Goal: Find specific page/section: Find specific page/section

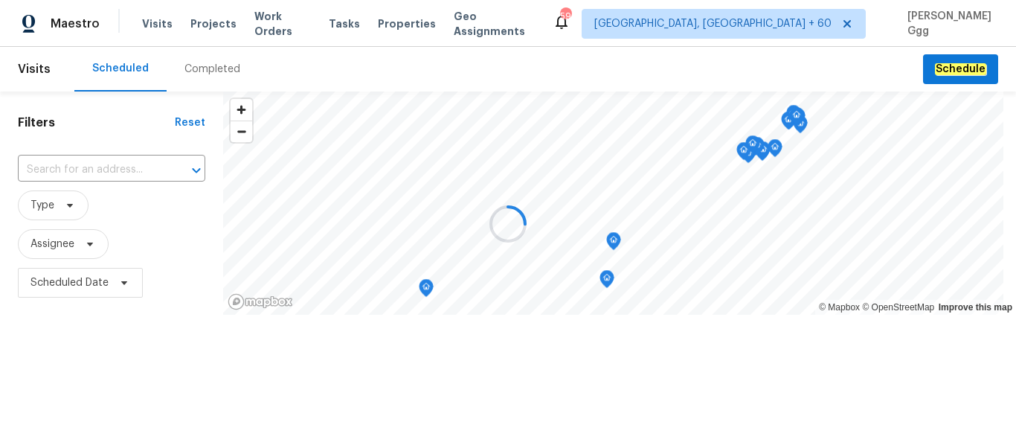
click at [207, 64] on div at bounding box center [508, 224] width 1016 height 448
click at [213, 66] on div at bounding box center [508, 224] width 1016 height 448
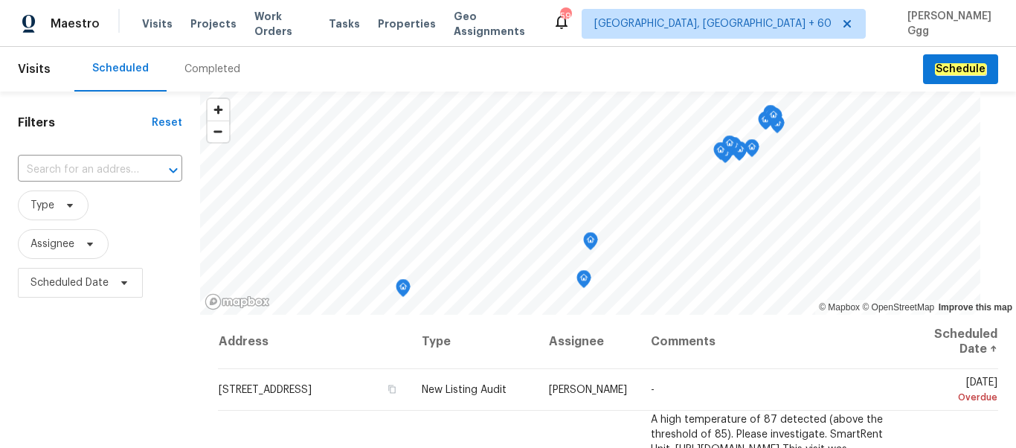
click at [191, 68] on div "Completed" at bounding box center [212, 69] width 56 height 15
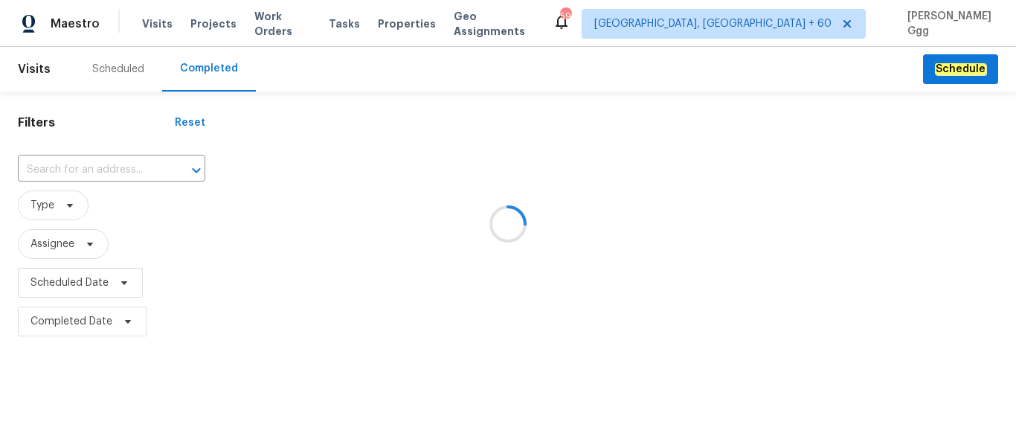
click at [74, 173] on div at bounding box center [508, 224] width 1016 height 448
click at [68, 167] on div at bounding box center [508, 224] width 1016 height 448
click at [68, 164] on div at bounding box center [508, 224] width 1016 height 448
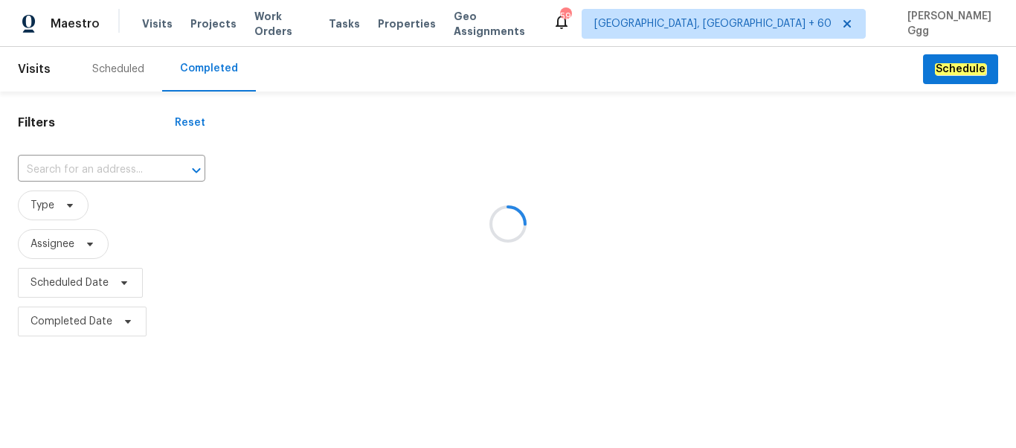
click at [68, 164] on div at bounding box center [508, 224] width 1016 height 448
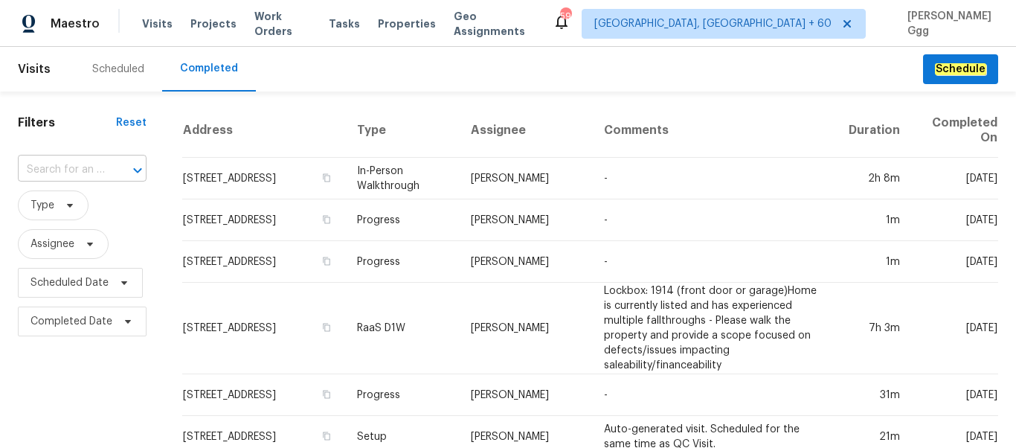
click at [48, 172] on input "text" at bounding box center [61, 169] width 87 height 23
paste input "[STREET_ADDRESS][PERSON_NAME]"
type input "[STREET_ADDRESS][PERSON_NAME]"
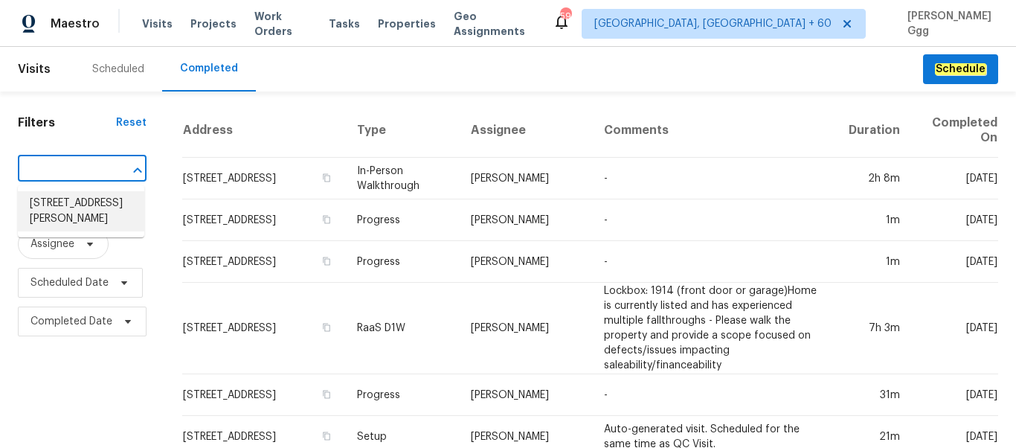
click at [66, 207] on li "[STREET_ADDRESS][PERSON_NAME]" at bounding box center [81, 211] width 126 height 40
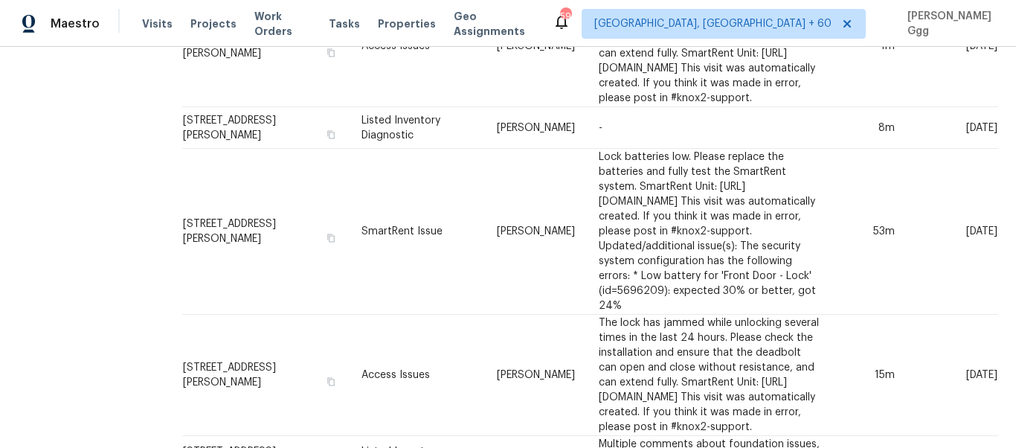
scroll to position [937, 0]
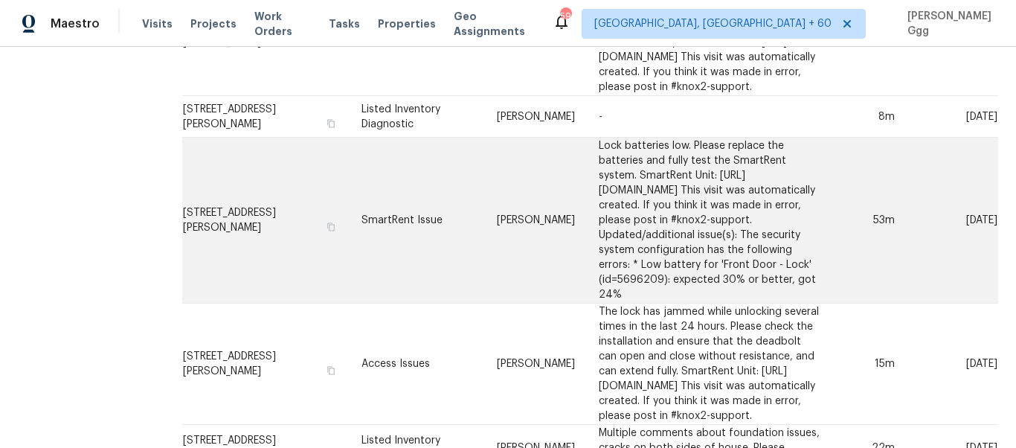
click at [409, 303] on td "SmartRent Issue" at bounding box center [416, 221] width 135 height 166
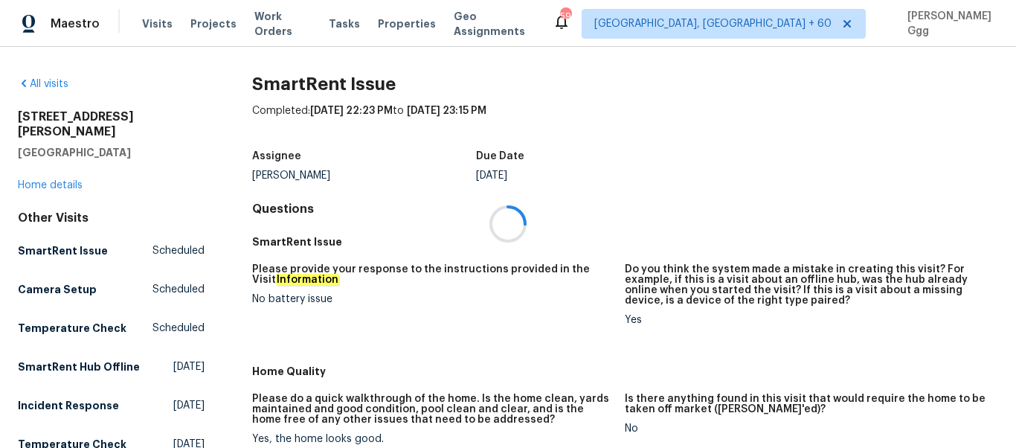
click at [52, 169] on div at bounding box center [508, 224] width 1016 height 448
click at [65, 164] on div at bounding box center [508, 224] width 1016 height 448
click at [59, 168] on div at bounding box center [508, 224] width 1016 height 448
click at [55, 170] on div at bounding box center [508, 224] width 1016 height 448
click at [57, 171] on div at bounding box center [508, 224] width 1016 height 448
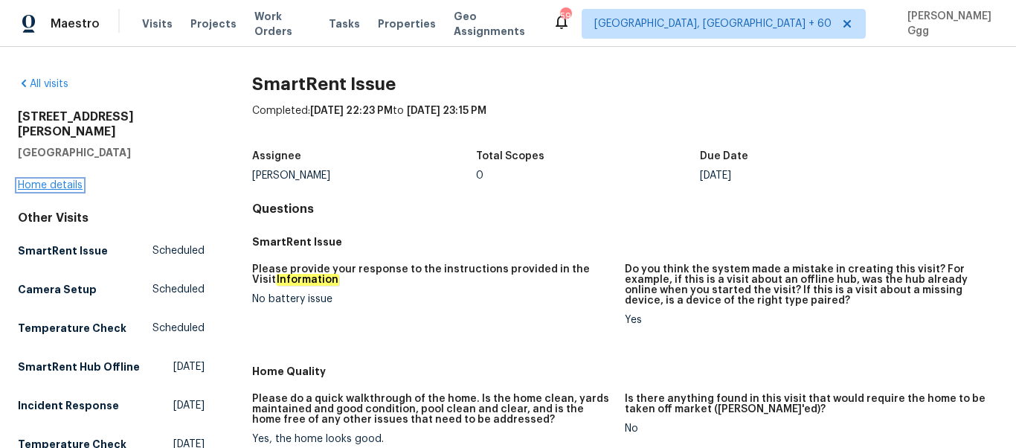
click at [44, 180] on link "Home details" at bounding box center [50, 185] width 65 height 10
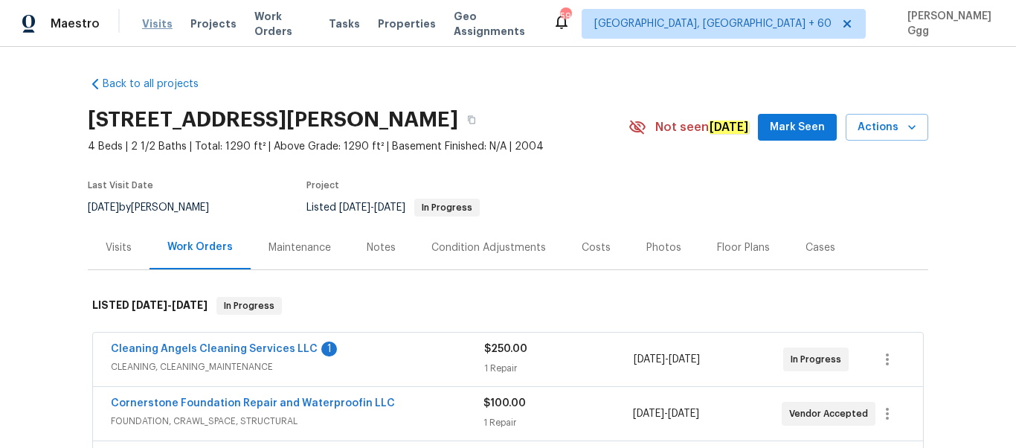
click at [154, 25] on span "Visits" at bounding box center [157, 23] width 30 height 15
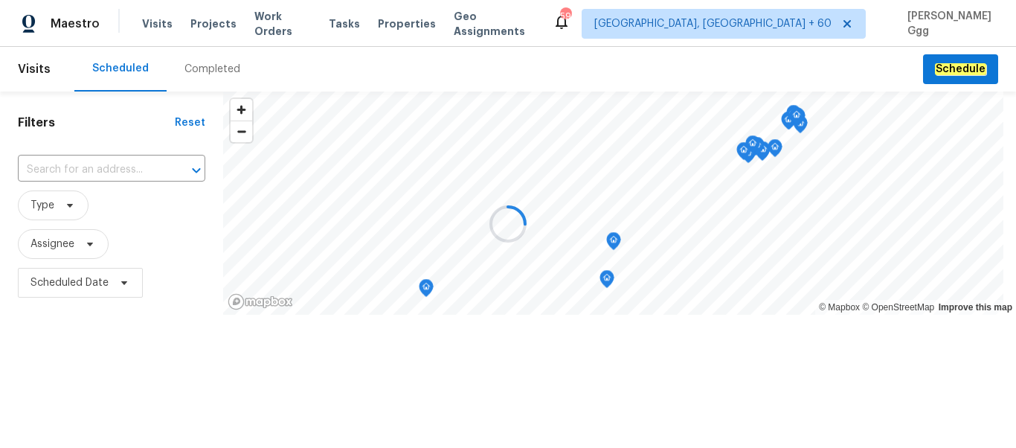
click at [200, 73] on div at bounding box center [508, 224] width 1016 height 448
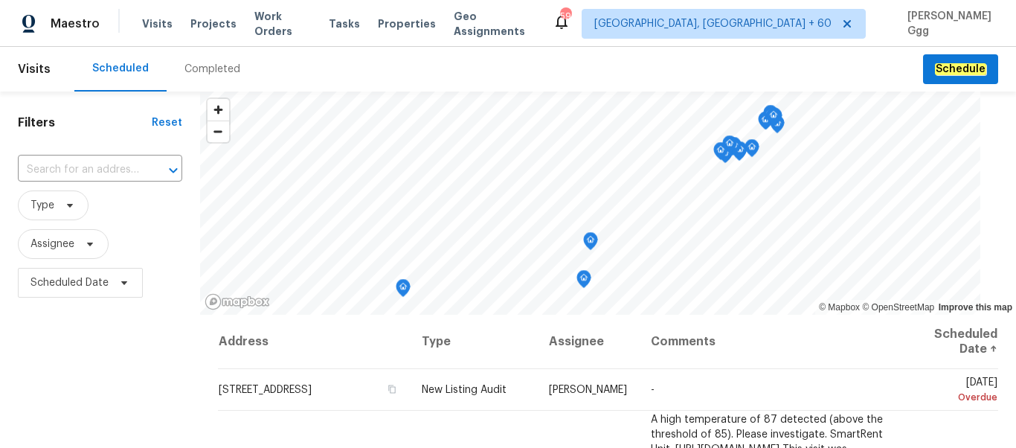
click at [200, 73] on div "Completed" at bounding box center [212, 69] width 56 height 15
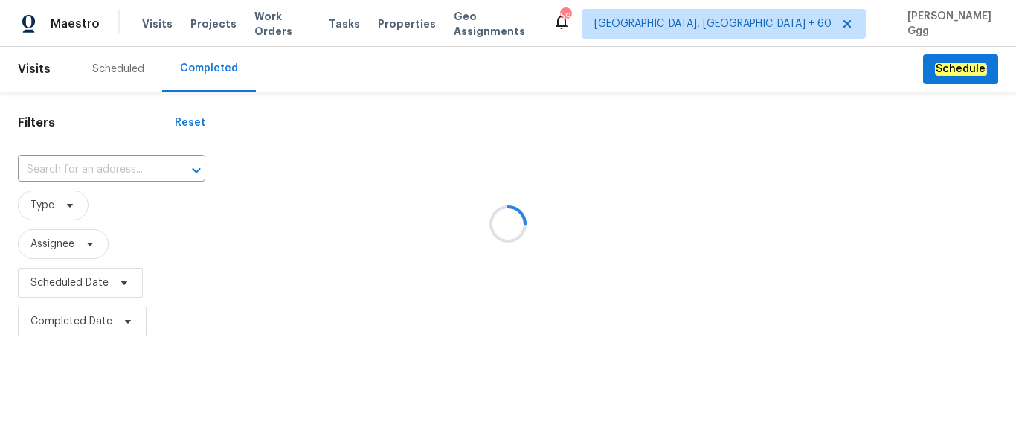
click at [83, 164] on div at bounding box center [508, 224] width 1016 height 448
click at [63, 164] on div at bounding box center [508, 224] width 1016 height 448
click at [56, 162] on div at bounding box center [508, 224] width 1016 height 448
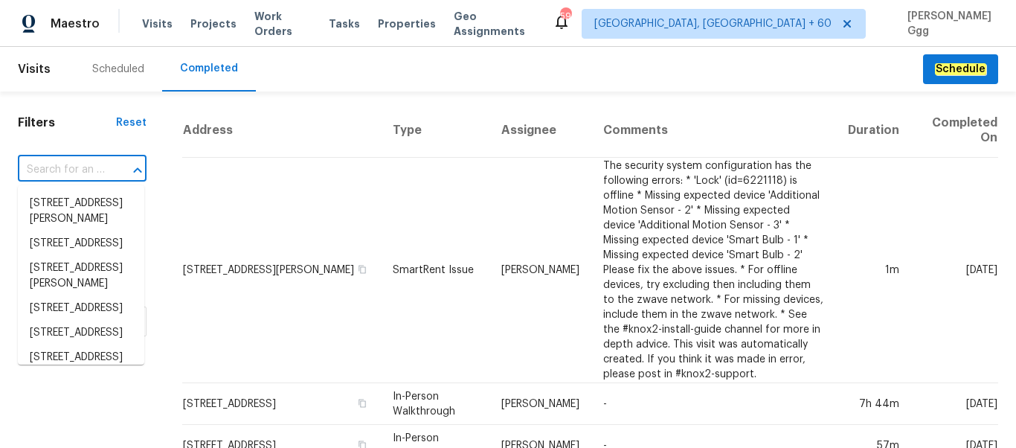
click at [54, 163] on input "text" at bounding box center [61, 169] width 87 height 23
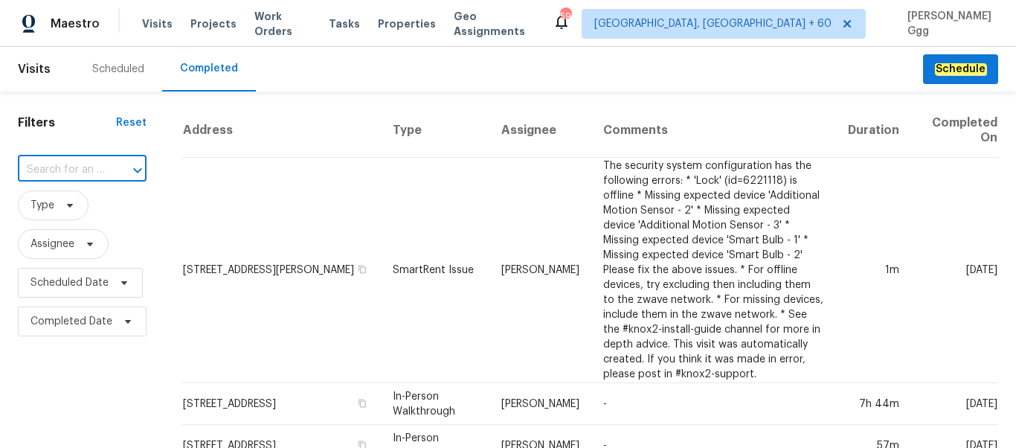
paste input "[STREET_ADDRESS]"
type input "[STREET_ADDRESS]"
click at [52, 211] on li "[STREET_ADDRESS]" at bounding box center [81, 203] width 126 height 25
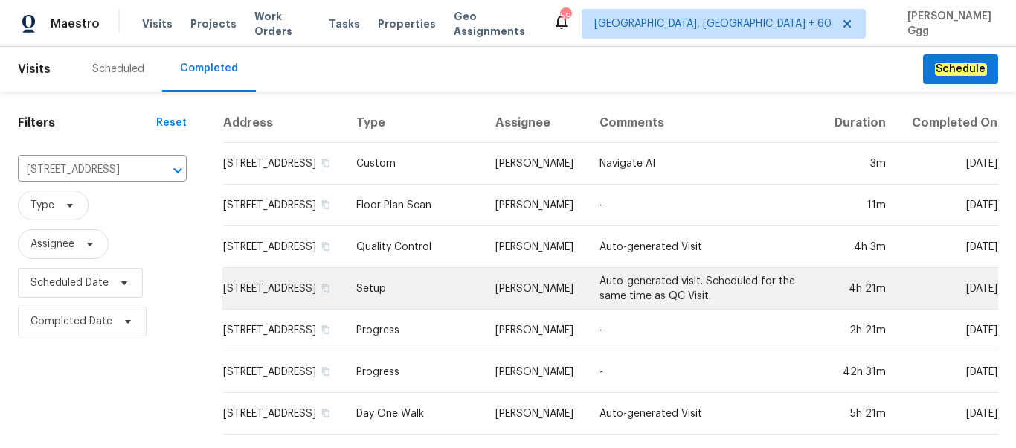
click at [408, 309] on td "Setup" at bounding box center [413, 289] width 139 height 42
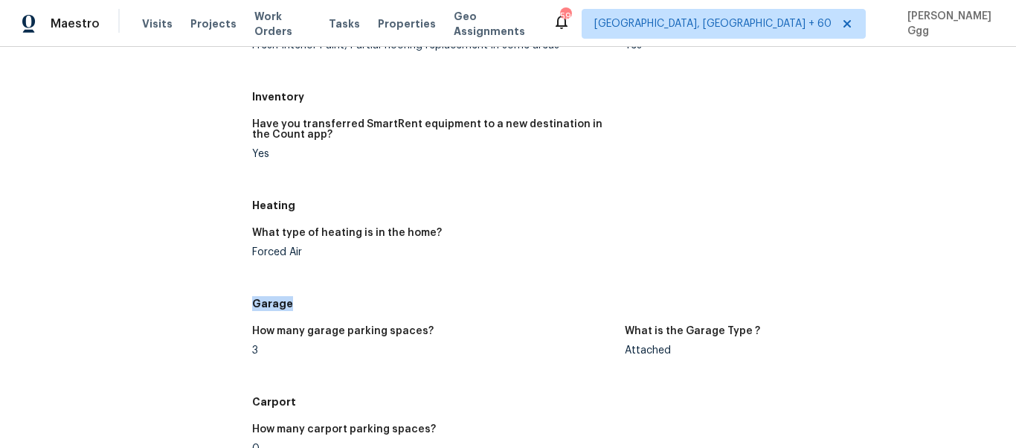
scroll to position [1678, 0]
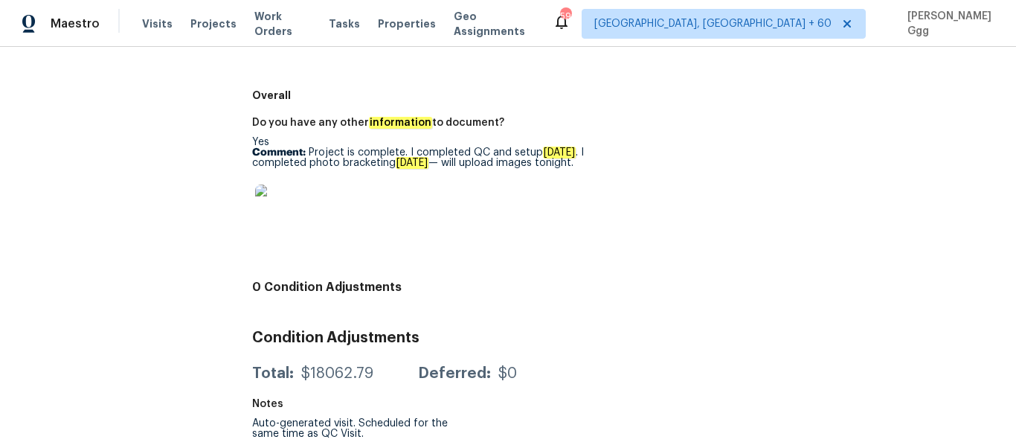
click at [268, 199] on img at bounding box center [279, 208] width 48 height 48
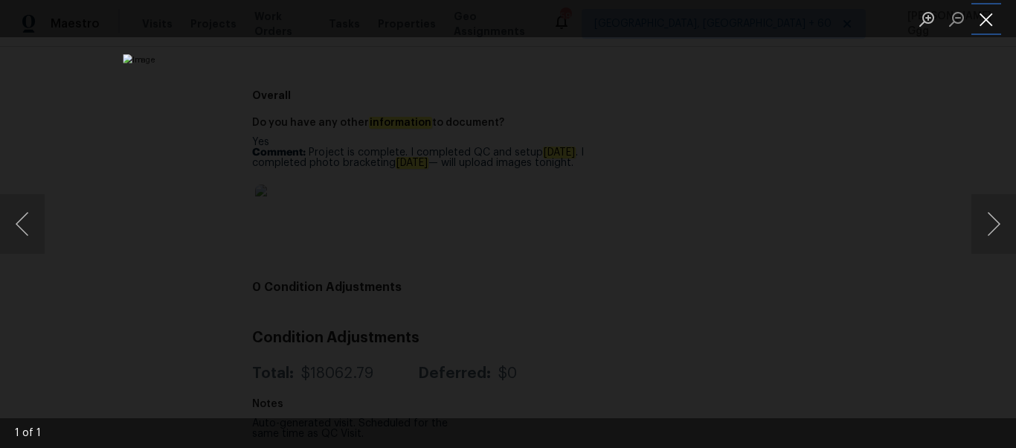
click at [982, 19] on button "Close lightbox" at bounding box center [986, 19] width 30 height 26
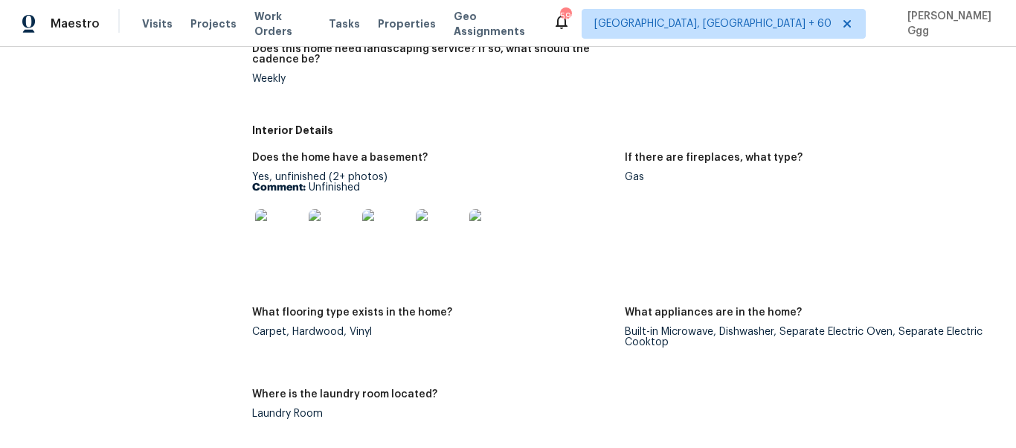
scroll to position [303, 0]
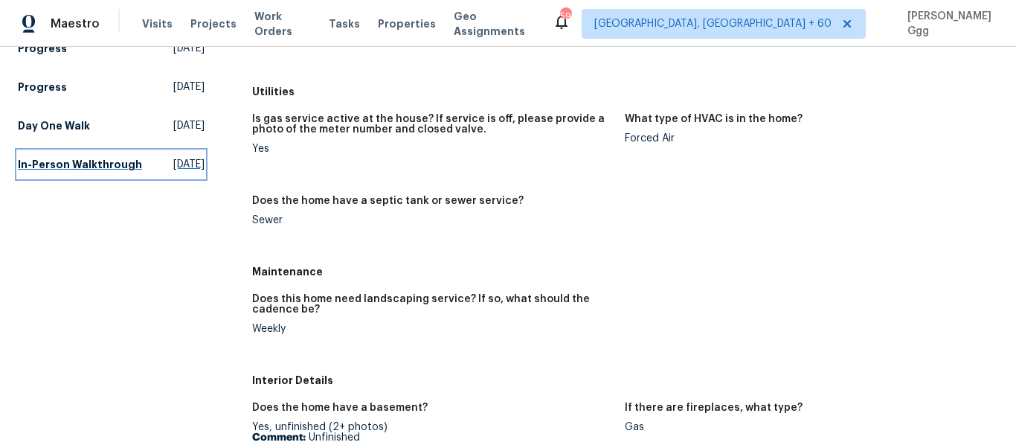
click at [42, 156] on link "In-Person Walkthrough [DATE]" at bounding box center [111, 164] width 187 height 27
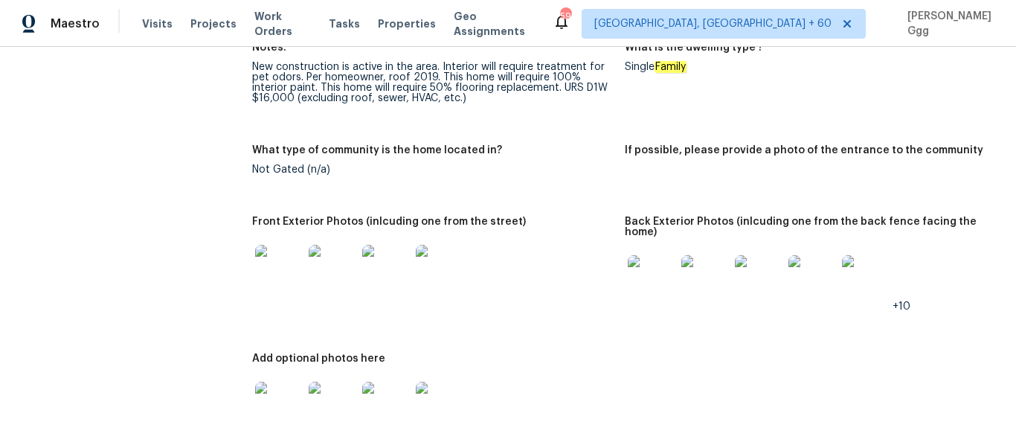
scroll to position [695, 0]
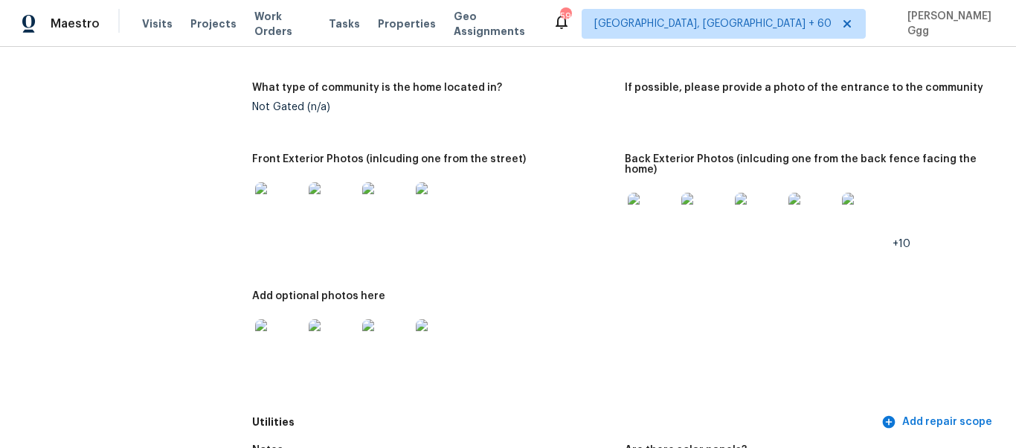
click at [277, 196] on img at bounding box center [279, 206] width 48 height 48
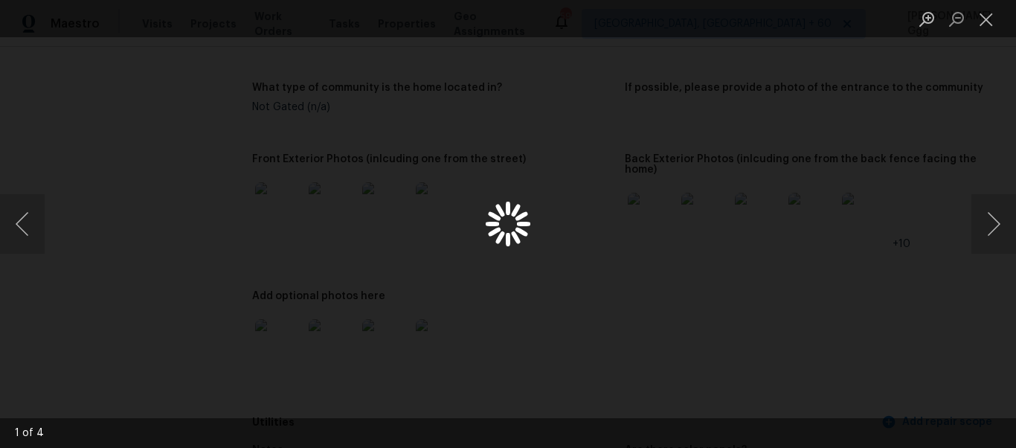
click at [294, 350] on div "Lightbox" at bounding box center [508, 224] width 1016 height 448
click at [987, 21] on button "Close lightbox" at bounding box center [986, 19] width 30 height 26
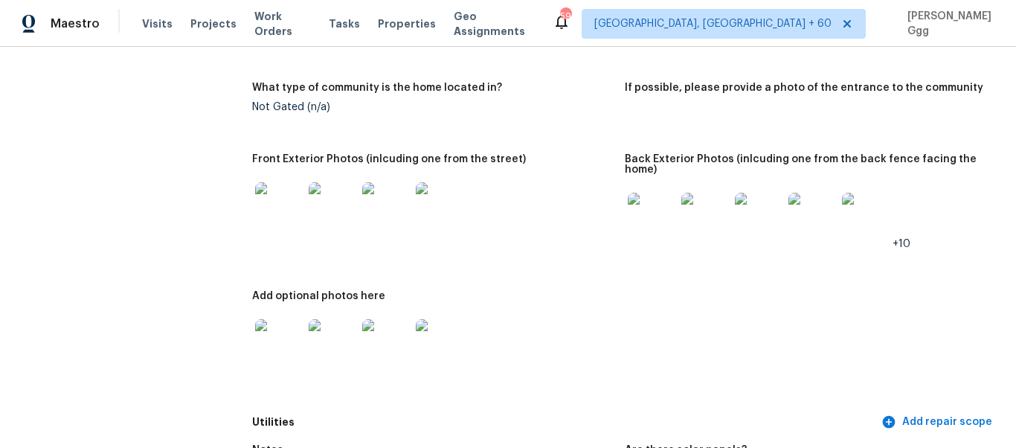
click at [283, 345] on img at bounding box center [279, 343] width 48 height 48
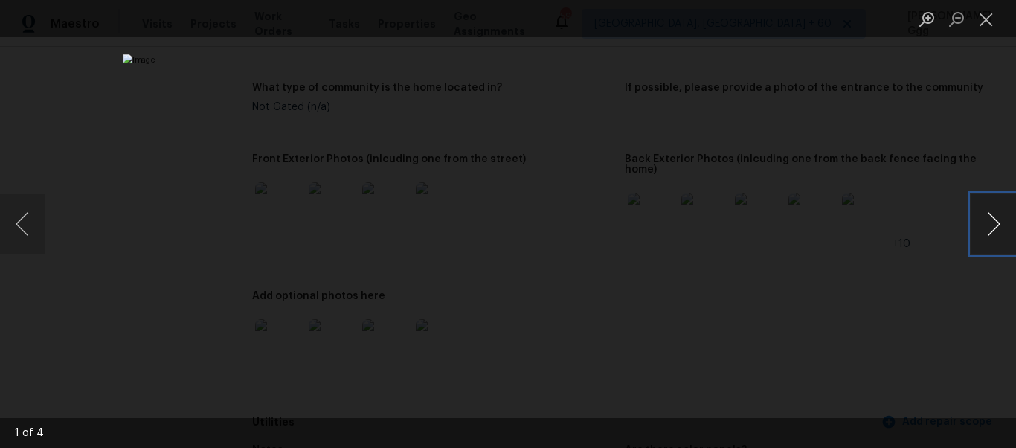
click at [985, 231] on button "Next image" at bounding box center [993, 223] width 45 height 59
click at [1004, 219] on button "Next image" at bounding box center [993, 223] width 45 height 59
click at [985, 25] on button "Close lightbox" at bounding box center [986, 19] width 30 height 26
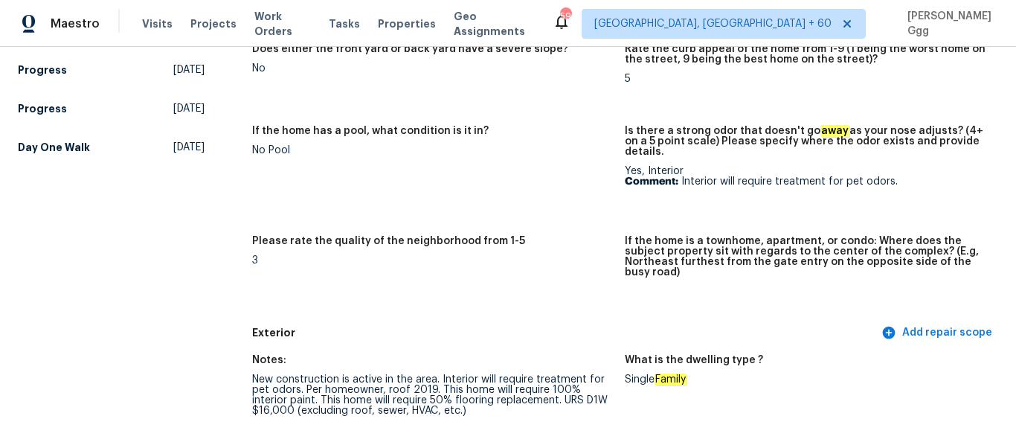
scroll to position [133, 0]
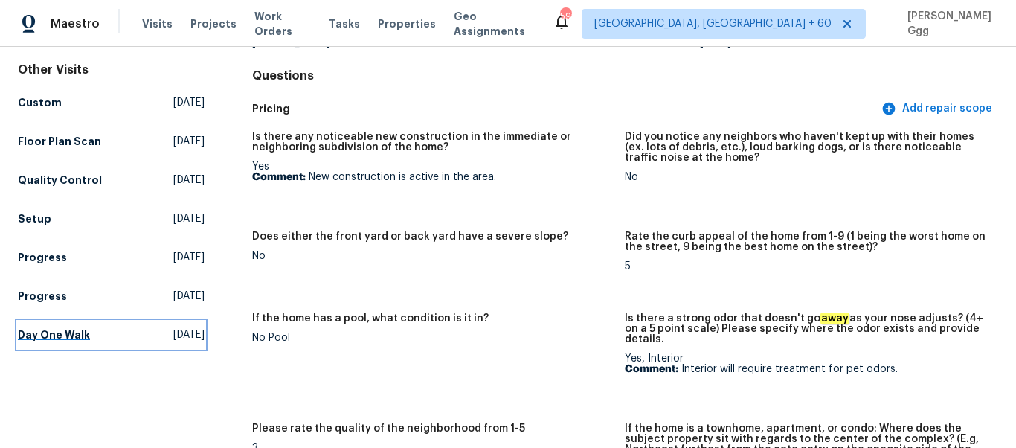
click at [59, 339] on h5 "Day One Walk" at bounding box center [54, 334] width 72 height 15
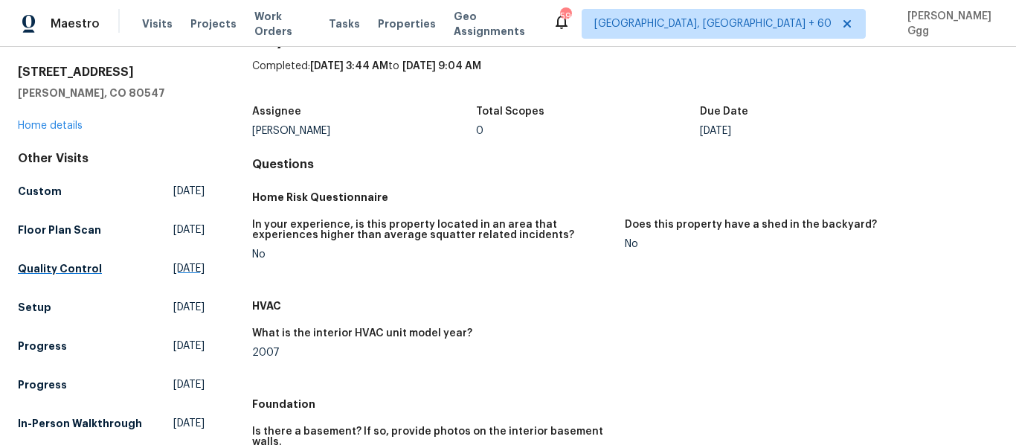
scroll to position [62, 0]
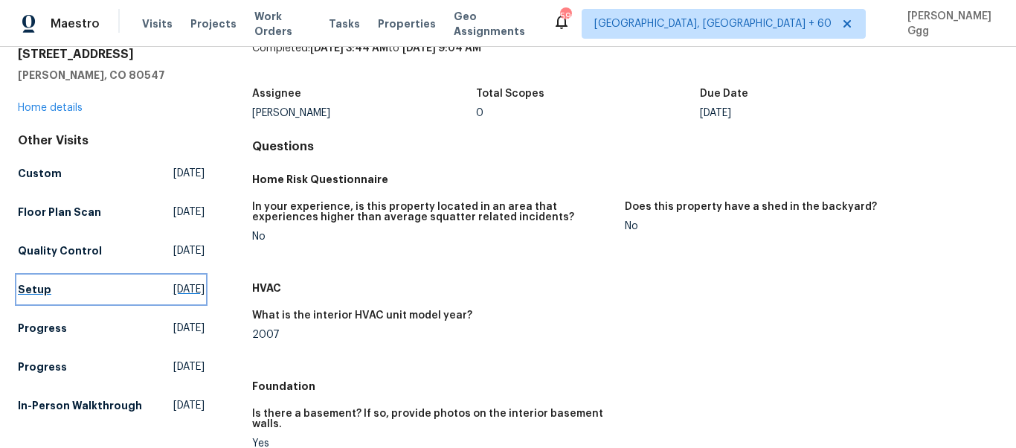
click at [36, 298] on link "Setup [DATE]" at bounding box center [111, 289] width 187 height 27
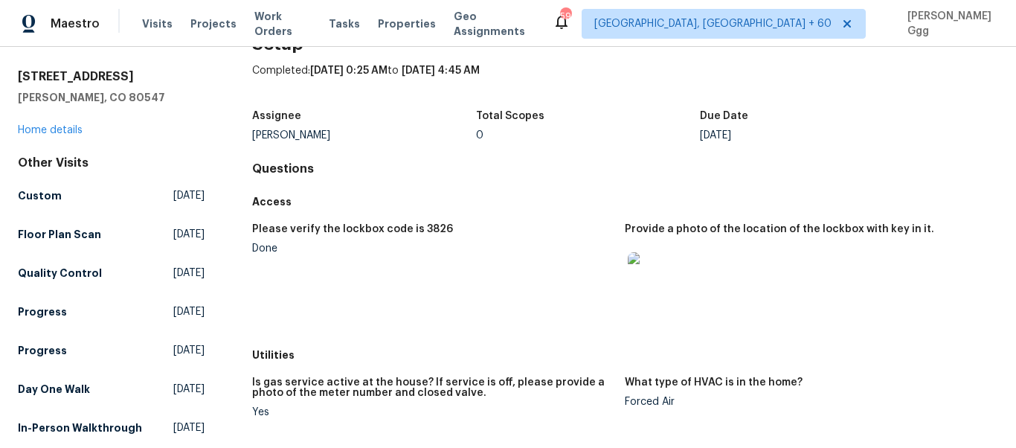
scroll to position [62, 0]
